Goal: Transaction & Acquisition: Obtain resource

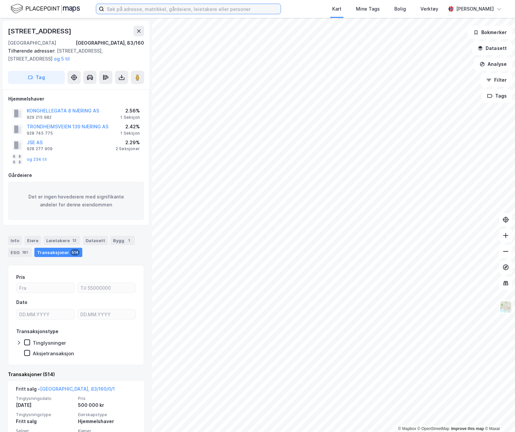
click at [161, 13] on input at bounding box center [192, 9] width 176 height 10
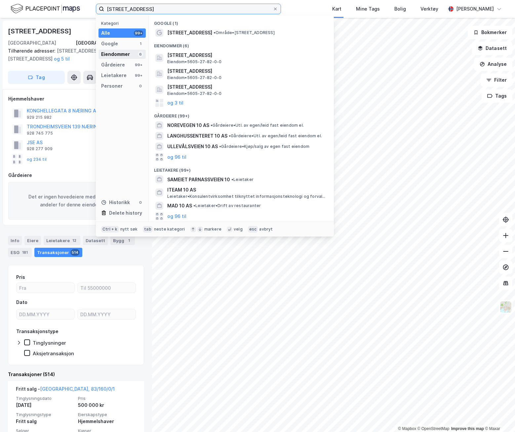
type input "[STREET_ADDRESS]"
click at [128, 57] on div "Eiendommer" at bounding box center [115, 54] width 29 height 8
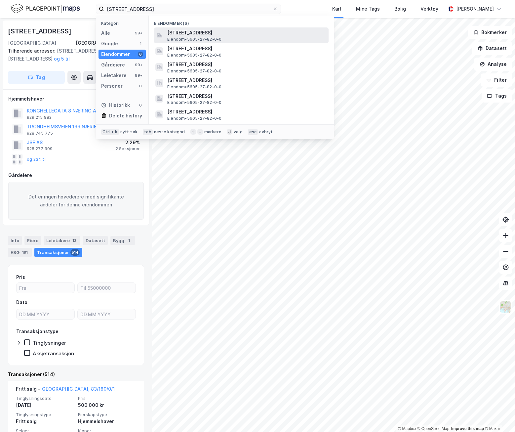
click at [251, 31] on span "[STREET_ADDRESS]" at bounding box center [246, 33] width 159 height 8
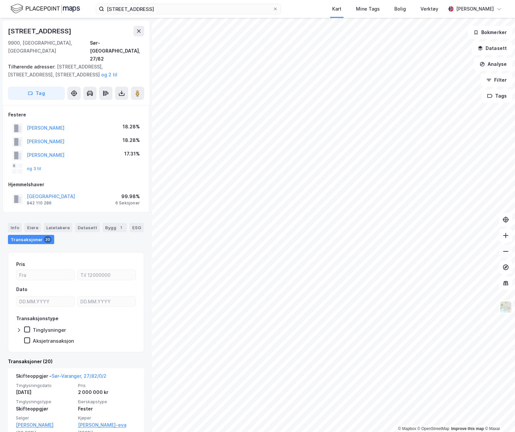
click at [420, 222] on button at bounding box center [505, 251] width 13 height 13
click at [420, 222] on icon at bounding box center [505, 235] width 7 height 7
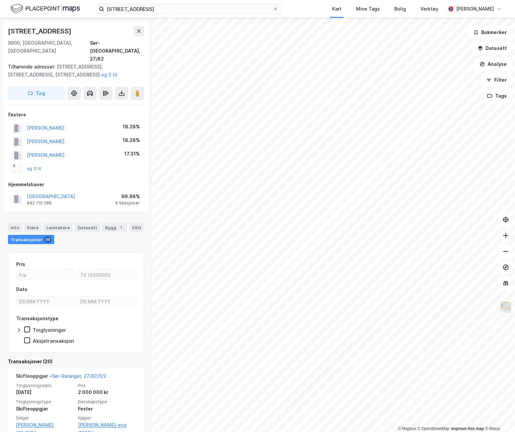
click at [420, 222] on icon at bounding box center [505, 235] width 7 height 7
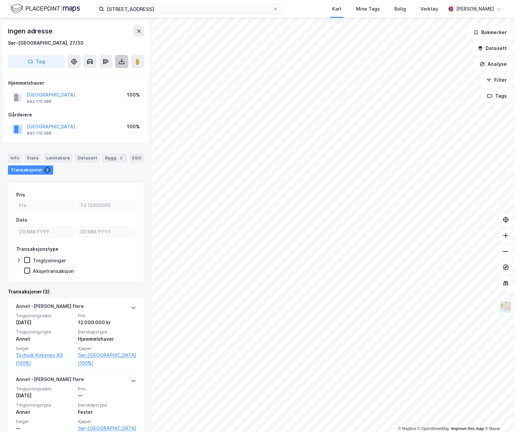
click at [119, 63] on icon at bounding box center [122, 62] width 6 height 3
click at [118, 76] on div "Last ned grunnbok" at bounding box center [93, 74] width 70 height 11
click at [123, 61] on div "Last ned grunnbok Last ned matrikkelrapport" at bounding box center [121, 61] width 13 height 13
click at [126, 60] on button at bounding box center [121, 61] width 13 height 13
click at [115, 84] on div "Last ned matrikkelrapport" at bounding box center [97, 85] width 55 height 5
